Goal: Task Accomplishment & Management: Manage account settings

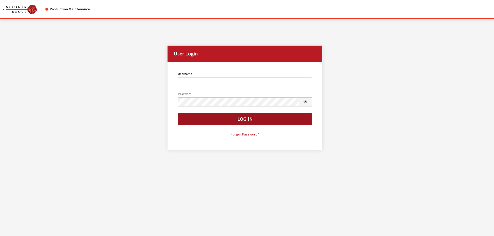
type input "cdorton"
click at [226, 121] on button "Log In" at bounding box center [245, 119] width 134 height 12
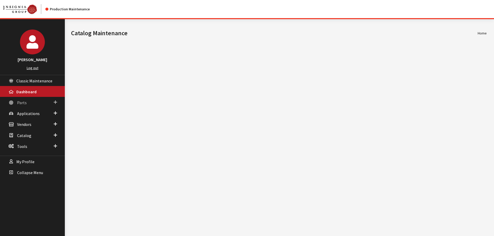
click at [22, 102] on span "Parts" at bounding box center [22, 102] width 10 height 5
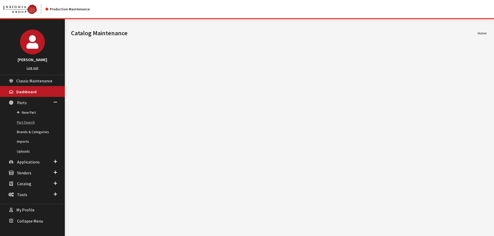
click at [20, 122] on link "Part Search" at bounding box center [32, 123] width 65 height 10
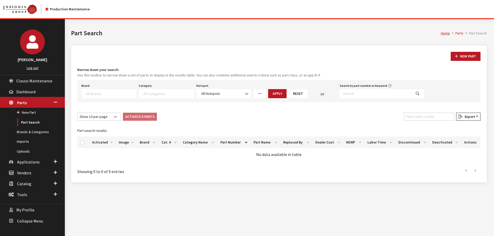
select select
click at [360, 93] on input "Search by part number or keyword" at bounding box center [376, 93] width 72 height 9
paste input "85778137"
type input "85778137"
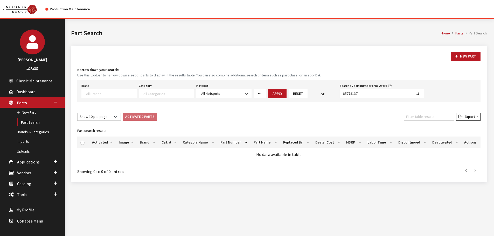
click at [418, 94] on icon "Search" at bounding box center [418, 94] width 4 height 4
select select
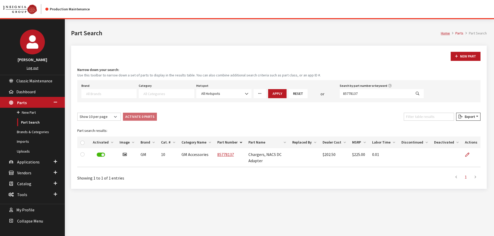
click at [164, 29] on h1 "Part Search" at bounding box center [256, 33] width 370 height 9
click at [207, 36] on h1 "Part Search" at bounding box center [256, 33] width 370 height 9
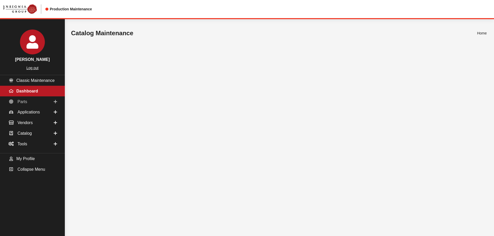
click at [27, 103] on link "Parts" at bounding box center [32, 101] width 65 height 11
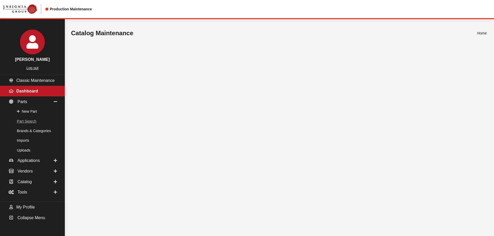
click at [29, 121] on link "Part Search" at bounding box center [32, 122] width 65 height 10
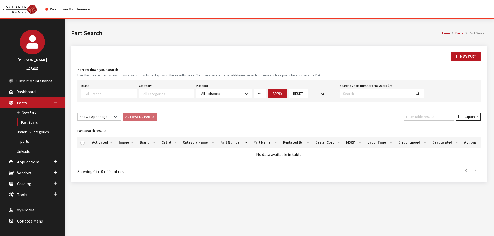
select select
click at [366, 95] on input "Search by part number or keyword" at bounding box center [376, 93] width 72 height 9
paste input "85836744"
type input "85836744"
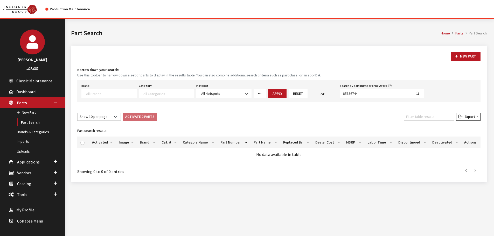
click at [420, 94] on button "Search" at bounding box center [417, 93] width 12 height 9
select select
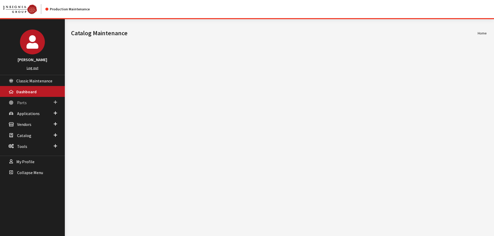
click at [25, 103] on span "Parts" at bounding box center [22, 102] width 10 height 5
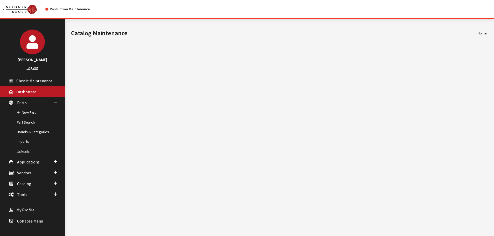
click at [20, 151] on link "Uploads" at bounding box center [32, 152] width 65 height 10
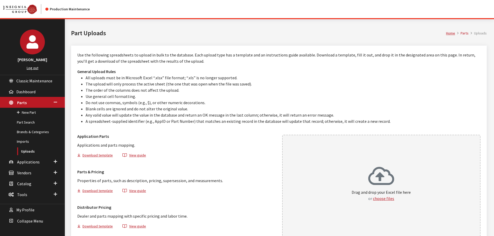
click at [367, 146] on div "Drag and drop your Excel file here or choose files" at bounding box center [381, 186] width 199 height 102
click at [239, 20] on div "Home Parts Uploads Part Uploads" at bounding box center [279, 32] width 422 height 26
click at [238, 16] on nav "Production Maintenance" at bounding box center [247, 9] width 494 height 18
click at [341, 159] on div "Drag and drop your Excel file here or choose files" at bounding box center [381, 186] width 199 height 102
click at [354, 170] on div "Drag and drop your Excel file here or choose files" at bounding box center [381, 184] width 59 height 35
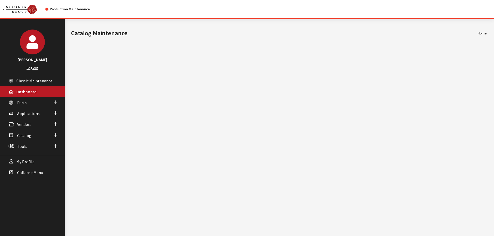
click at [20, 101] on span "Parts" at bounding box center [22, 102] width 10 height 5
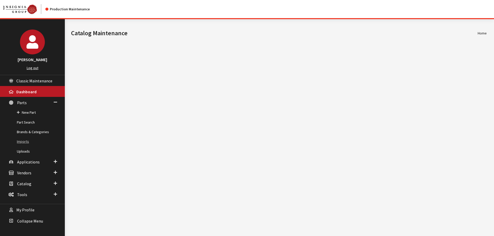
click at [23, 141] on link "Imports" at bounding box center [32, 142] width 65 height 10
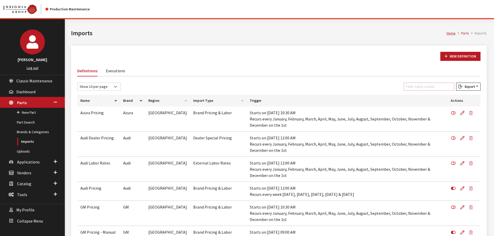
click at [422, 87] on input "Filter table results" at bounding box center [429, 87] width 50 height 8
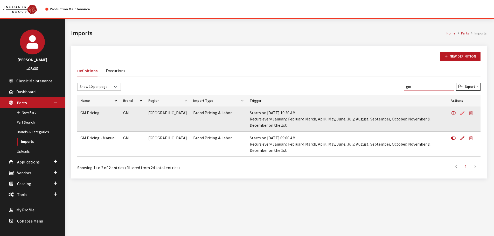
type input "gm"
click at [461, 113] on icon at bounding box center [462, 113] width 4 height 4
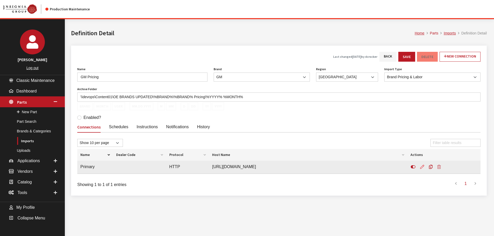
click at [420, 166] on icon at bounding box center [422, 167] width 4 height 4
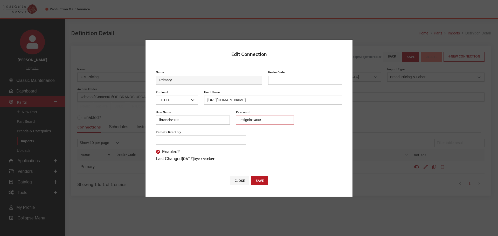
drag, startPoint x: 262, startPoint y: 123, endPoint x: 226, endPoint y: 123, distance: 36.3
click at [226, 123] on div "User Name lbranche122 Password Insignia1460! Password is required Mode Not Set …" at bounding box center [249, 119] width 192 height 20
paste input "Fall2025!"
type input "Fall2025!!"
click at [264, 181] on button "Save" at bounding box center [259, 180] width 17 height 9
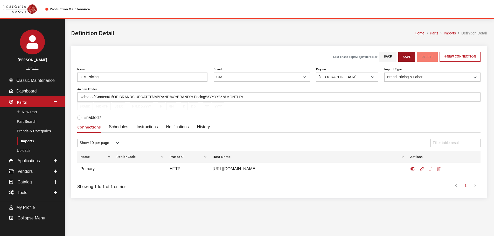
click at [405, 53] on button "Save" at bounding box center [406, 57] width 17 height 10
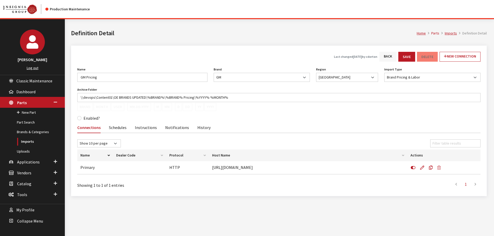
click at [390, 55] on link "Back" at bounding box center [387, 57] width 17 height 10
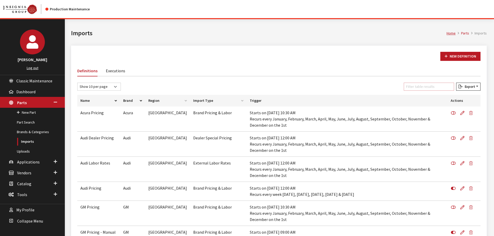
click at [429, 90] on input "Filter table results" at bounding box center [429, 87] width 50 height 8
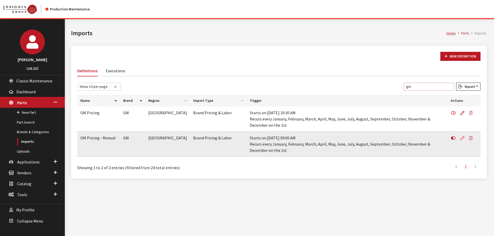
type input "gm"
click at [462, 137] on icon at bounding box center [462, 138] width 4 height 4
